Goal: Answer question/provide support: Share knowledge or assist other users

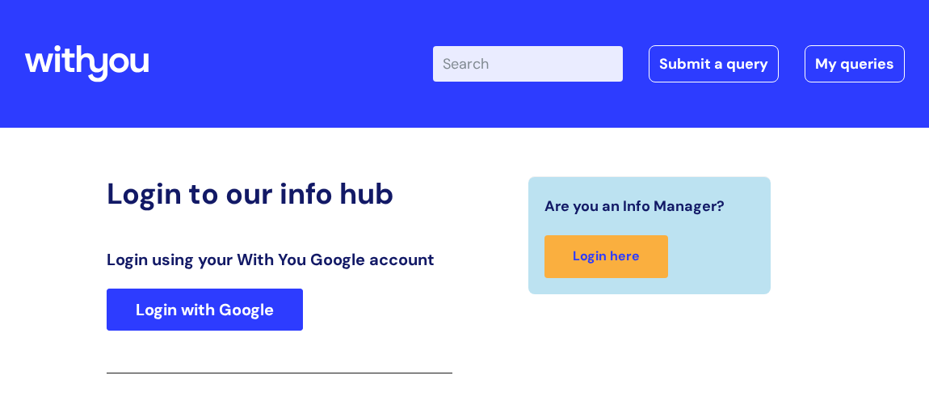
scroll to position [266, 0]
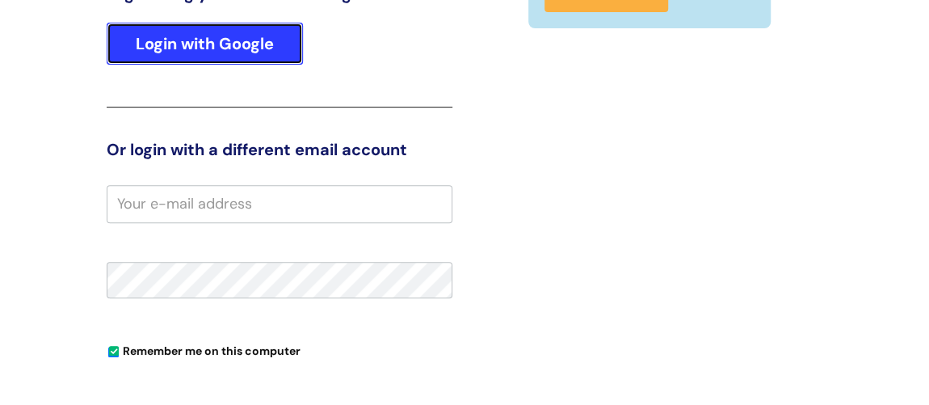
click at [273, 45] on link "Login with Google" at bounding box center [205, 44] width 196 height 42
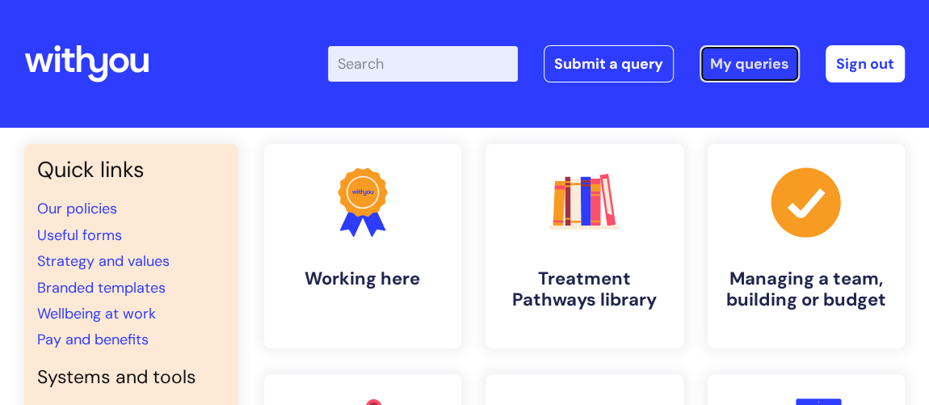
click at [760, 61] on link "My queries" at bounding box center [749, 63] width 100 height 37
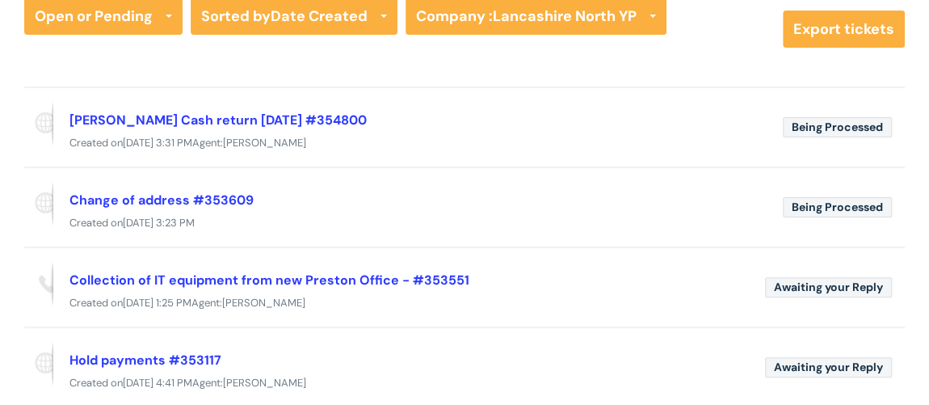
scroll to position [220, 0]
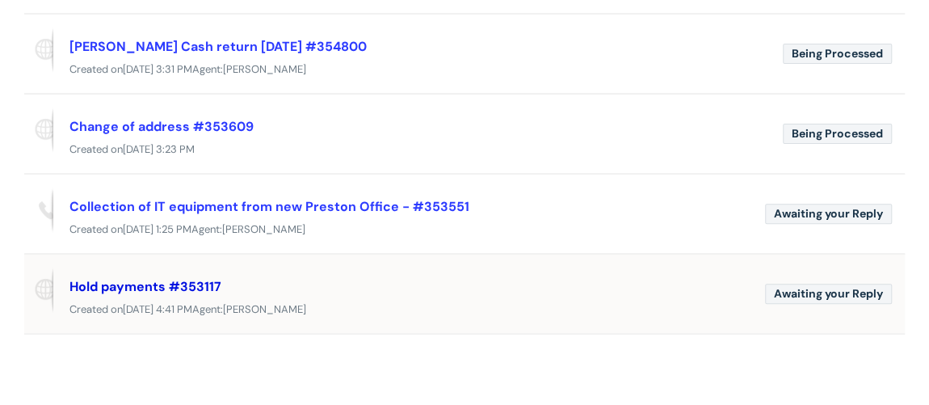
click at [170, 285] on link "Hold payments #353117" at bounding box center [145, 286] width 152 height 17
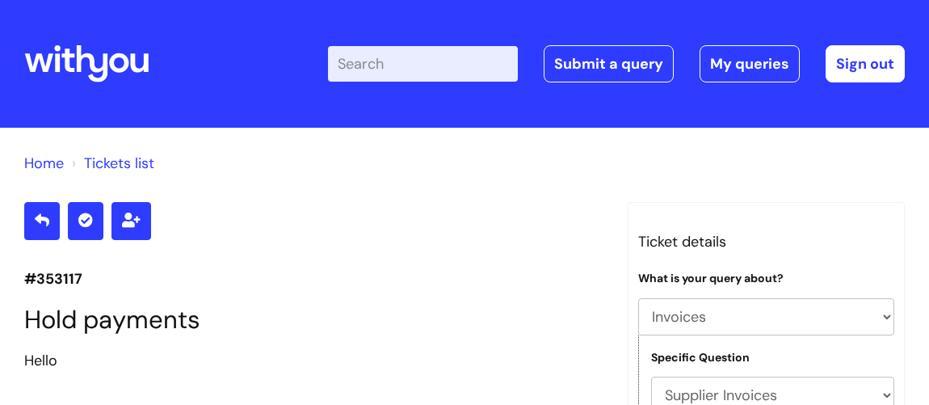
select select "Invoices"
select select "Supplier Invoices"
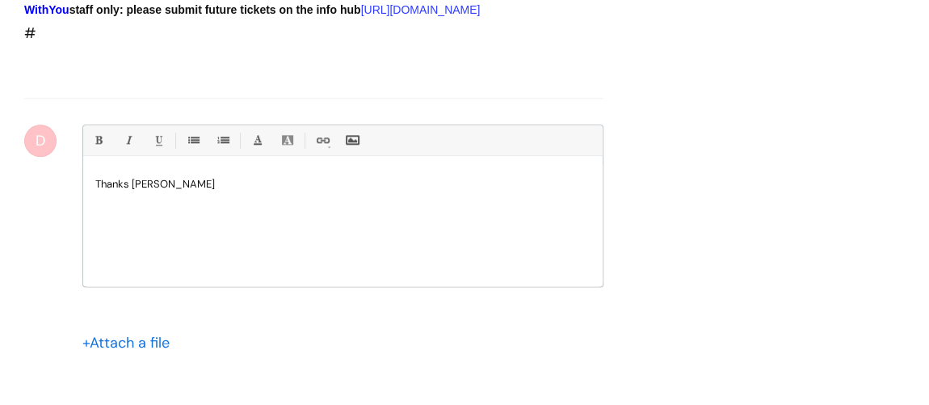
scroll to position [955, 0]
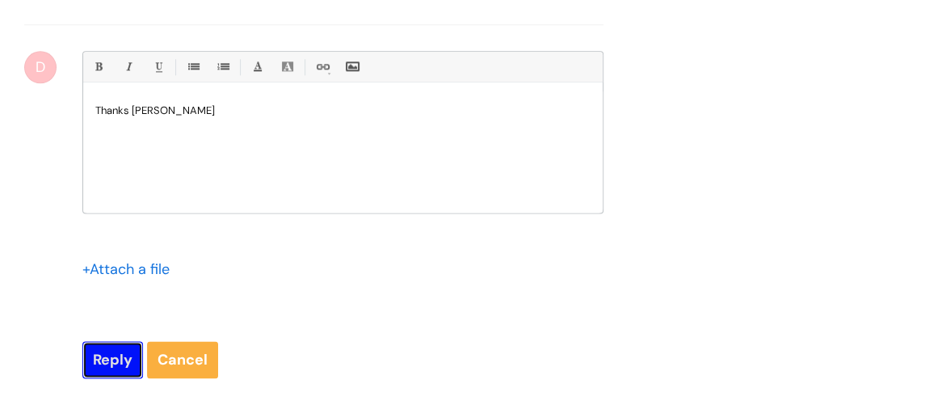
click at [104, 378] on input "Reply" at bounding box center [112, 359] width 61 height 37
type input "Please Wait..."
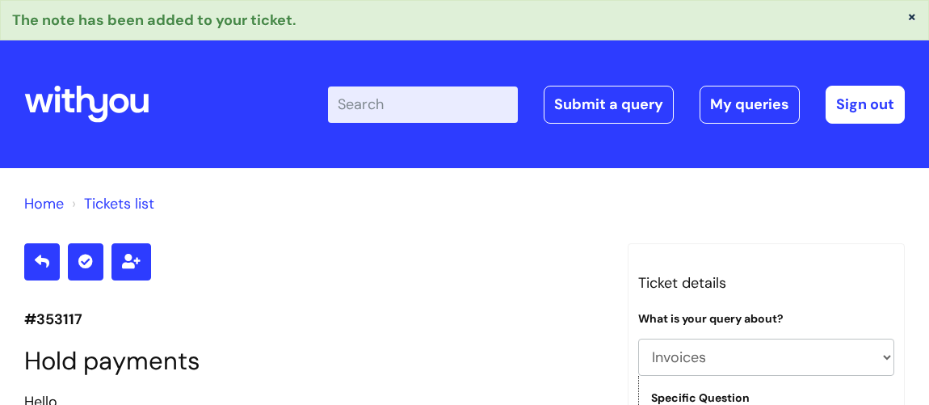
select select "Invoices"
select select "Supplier Invoices"
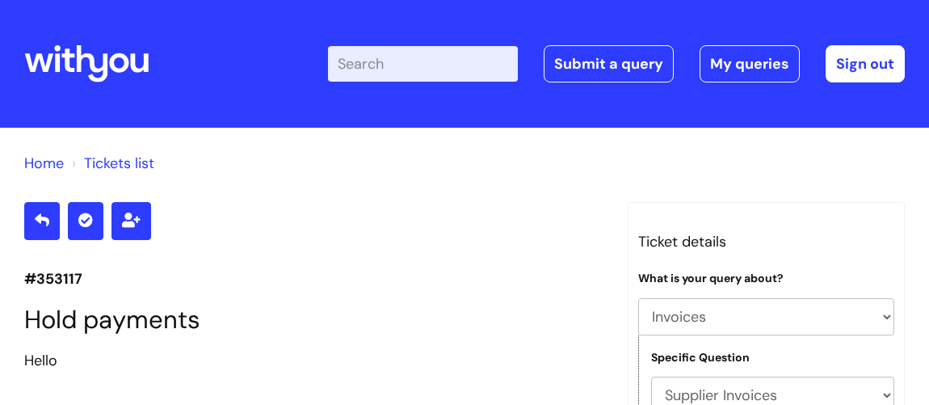
select select "Invoices"
select select "Supplier Invoices"
click at [741, 60] on link "My queries" at bounding box center [749, 63] width 100 height 37
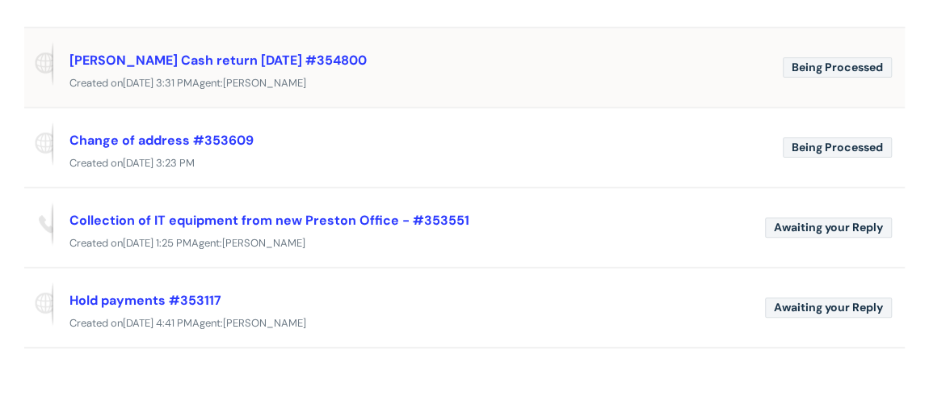
scroll to position [220, 0]
